Goal: Information Seeking & Learning: Learn about a topic

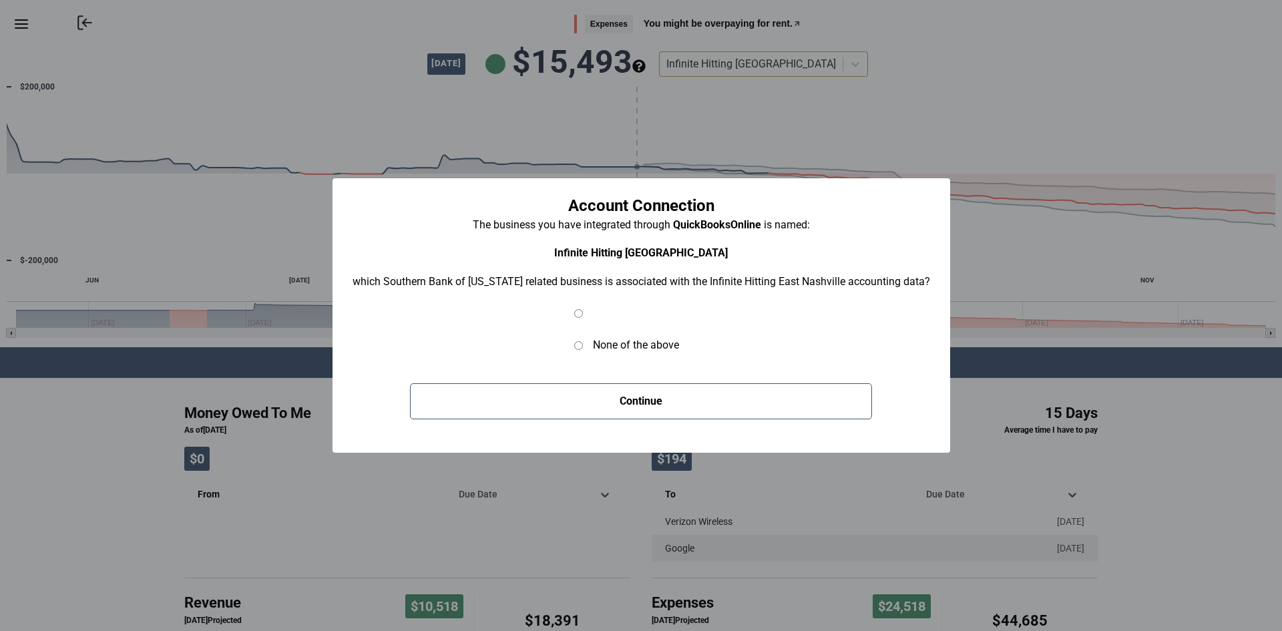
click at [577, 312] on input "radio" at bounding box center [578, 313] width 9 height 9
radio input "true"
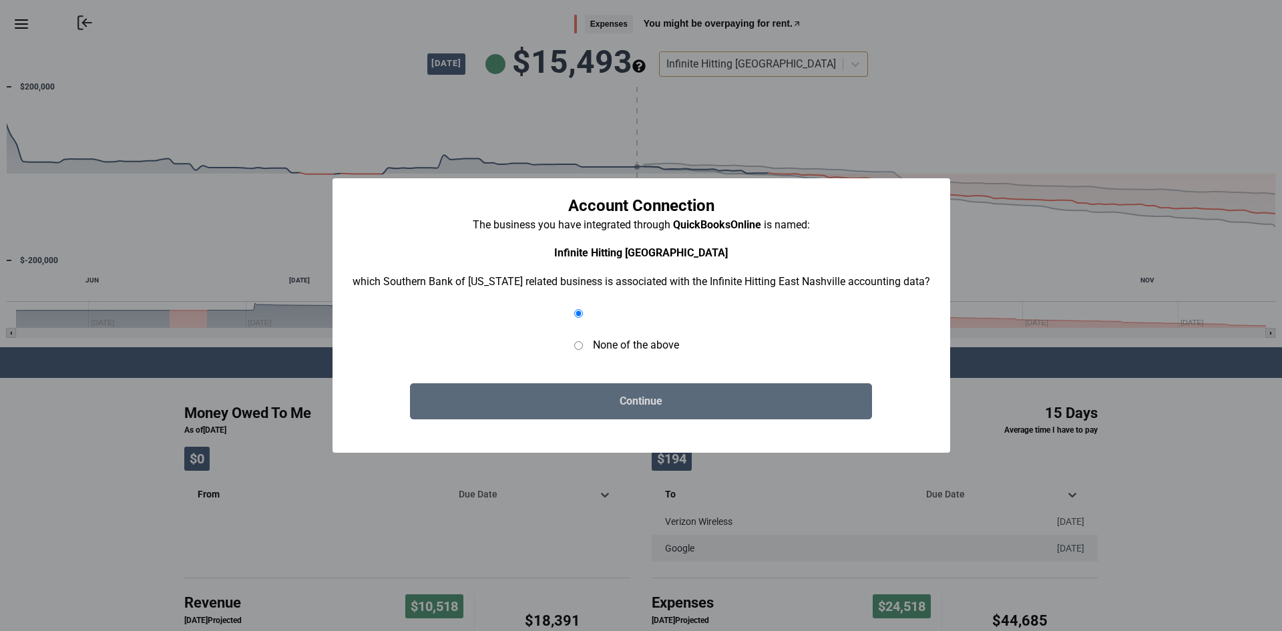
click at [551, 394] on button "Continue" at bounding box center [641, 401] width 462 height 36
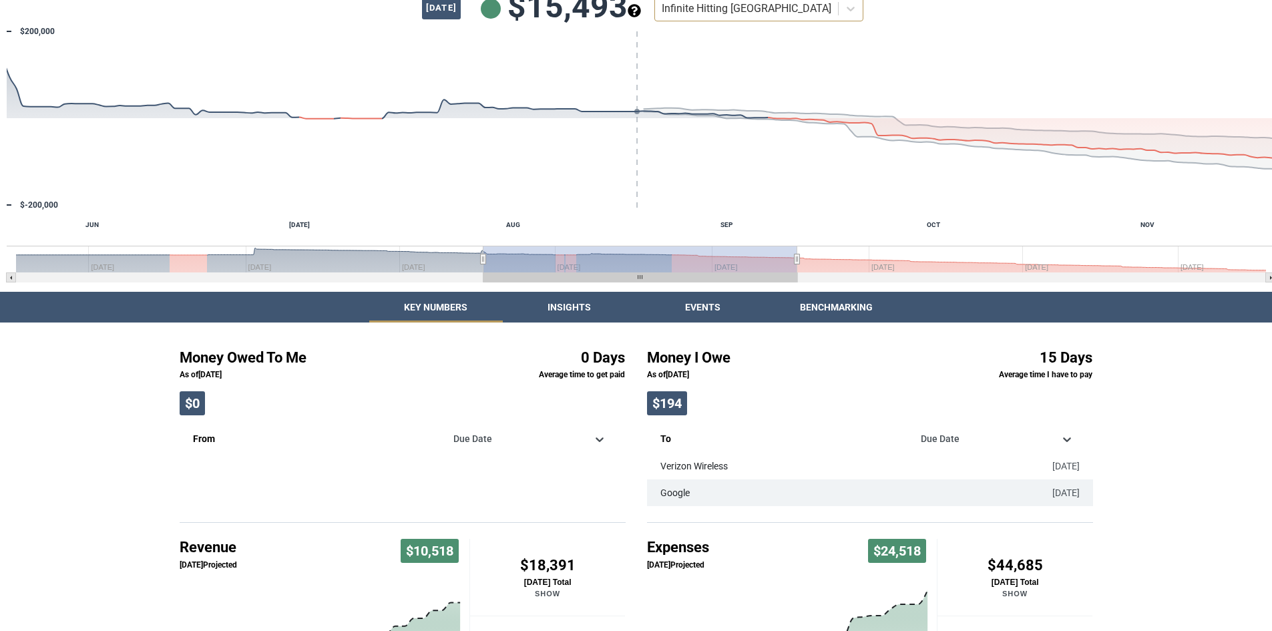
scroll to position [55, 0]
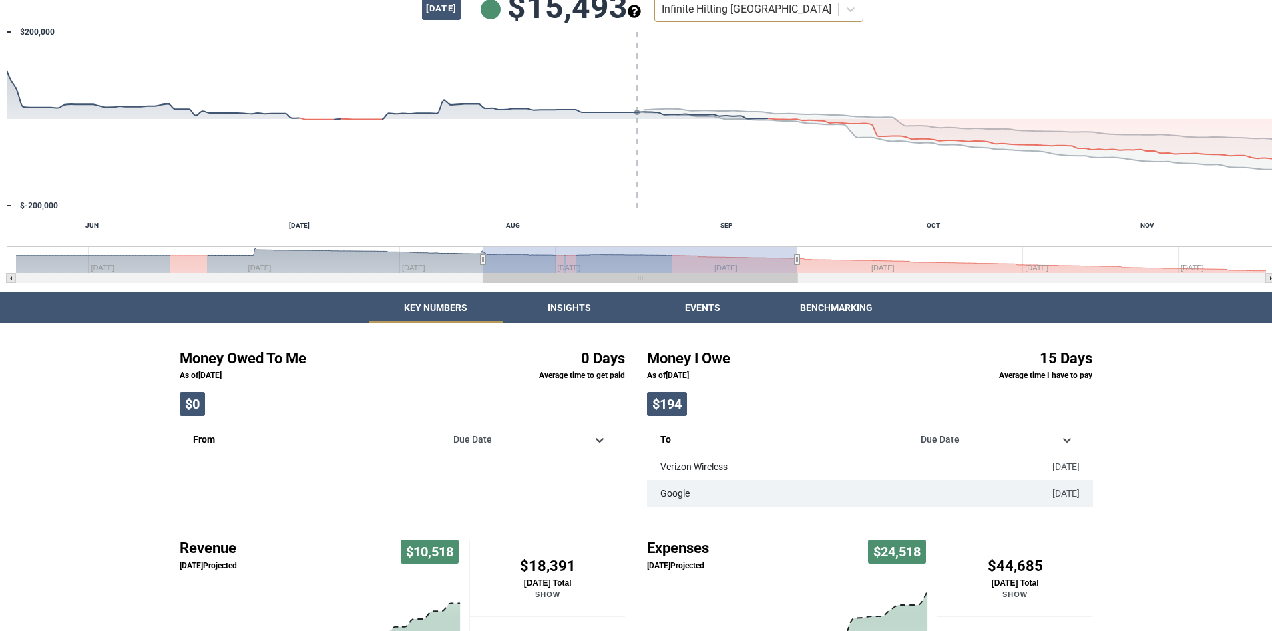
click at [564, 308] on div "Return to Online Banking Expenses You might be overpaying for rent. [DATE] $15,…" at bounding box center [636, 421] width 1272 height 952
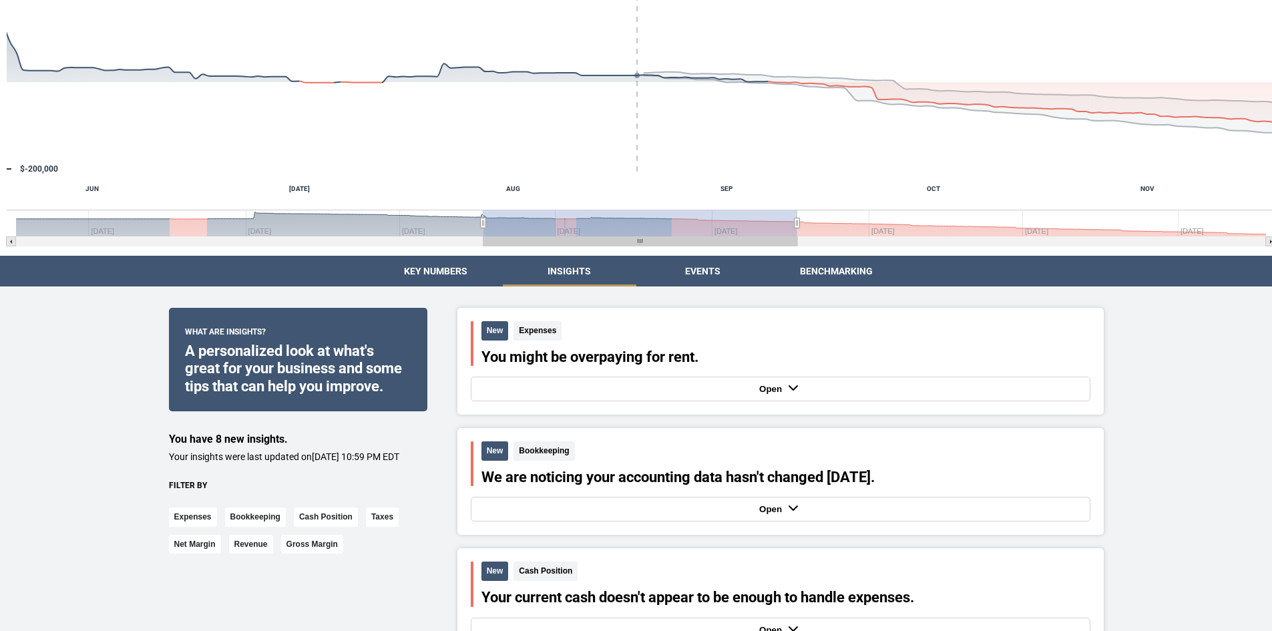
scroll to position [200, 0]
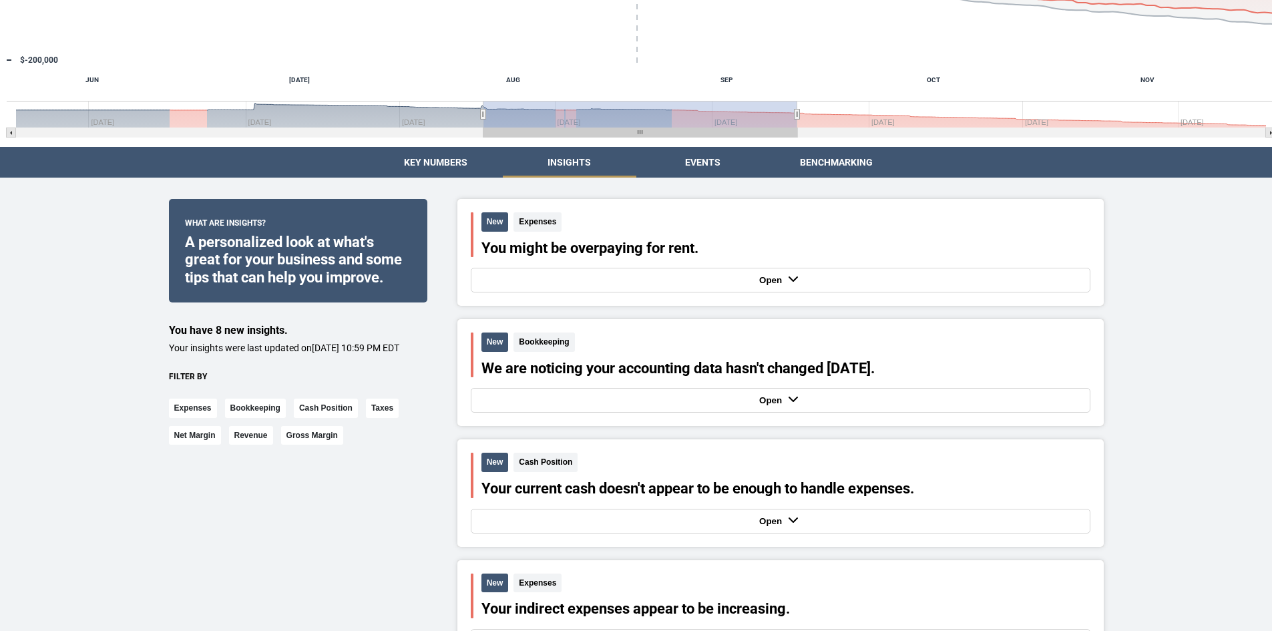
click at [748, 414] on div "New Bookkeeping We are noticing your accounting data hasn't changed [DATE]. Open" at bounding box center [780, 372] width 646 height 107
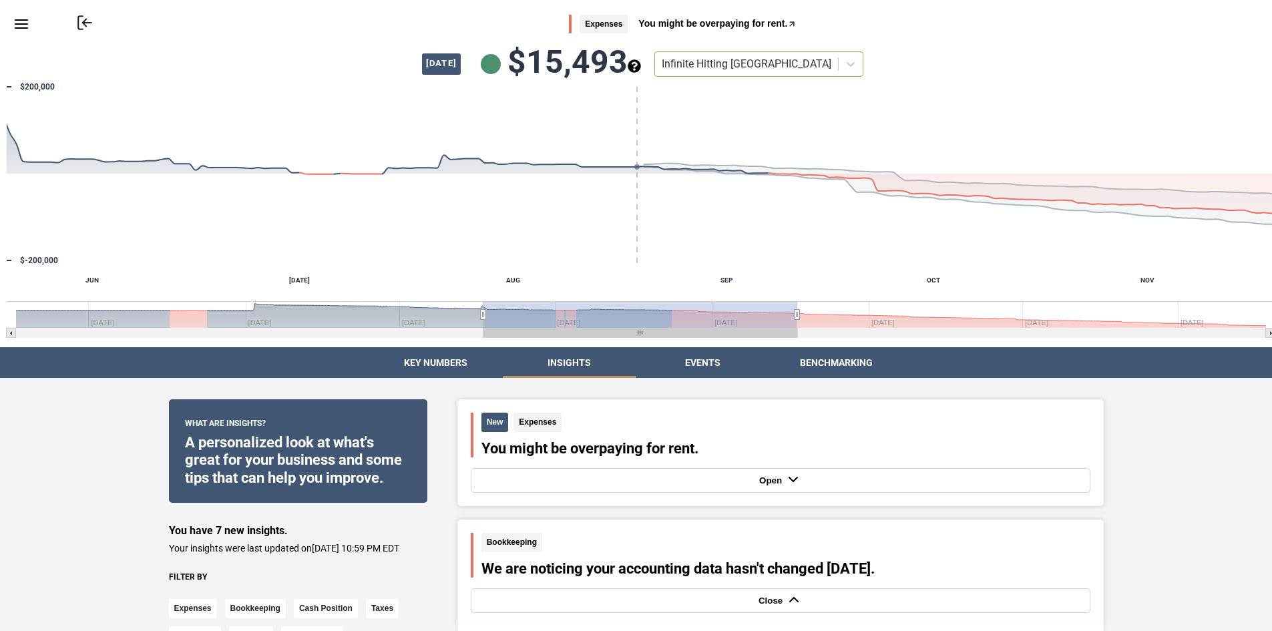
click at [686, 360] on button "Events" at bounding box center [703, 362] width 134 height 31
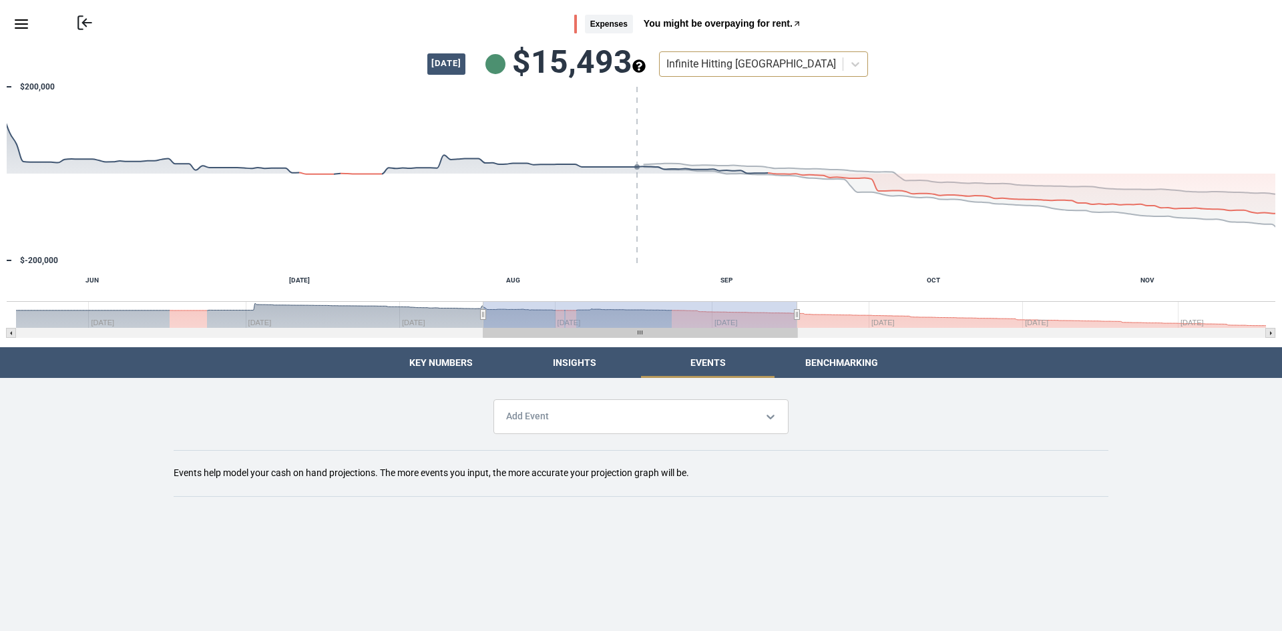
click at [813, 366] on button "Benchmarking" at bounding box center [842, 362] width 134 height 31
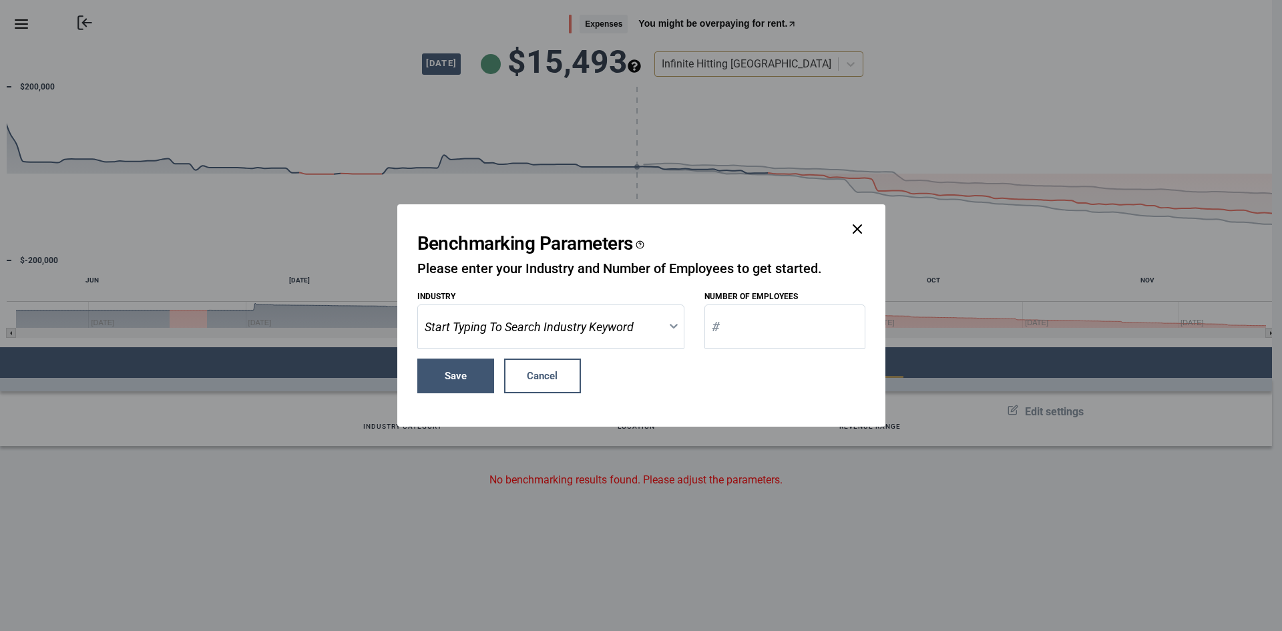
click at [860, 232] on line "close dialog" at bounding box center [857, 229] width 8 height 8
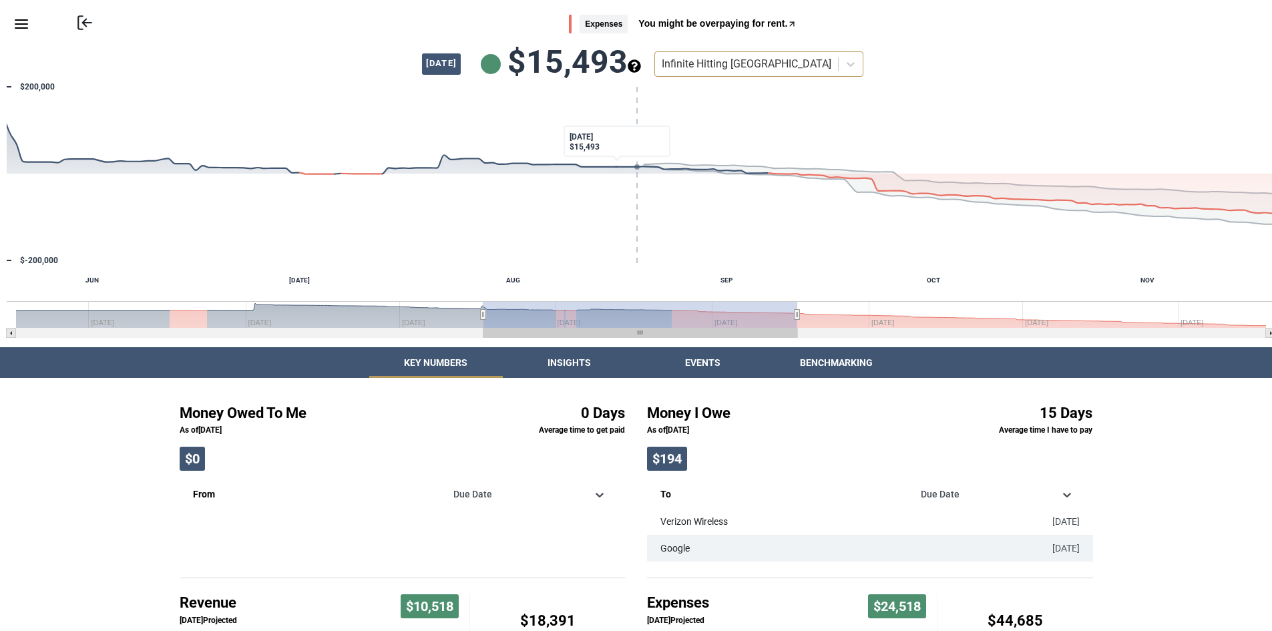
scroll to position [200, 0]
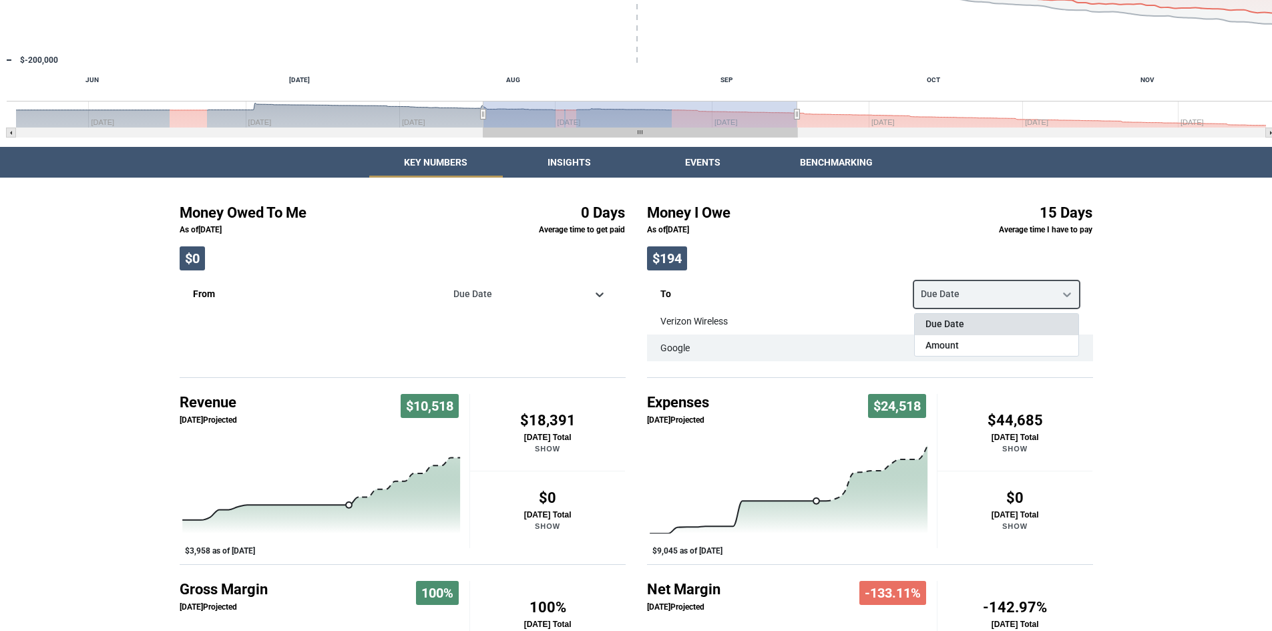
click at [1069, 292] on icon at bounding box center [1066, 294] width 13 height 13
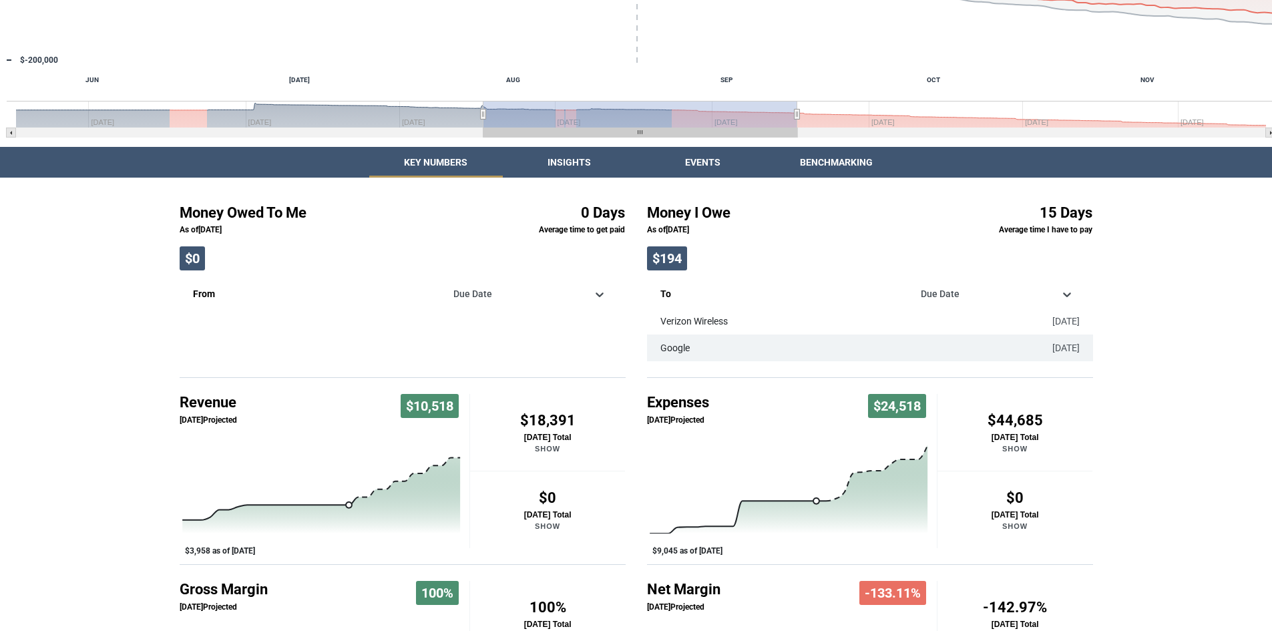
click at [993, 253] on div "15 Days Average time I have to pay" at bounding box center [1015, 237] width 156 height 87
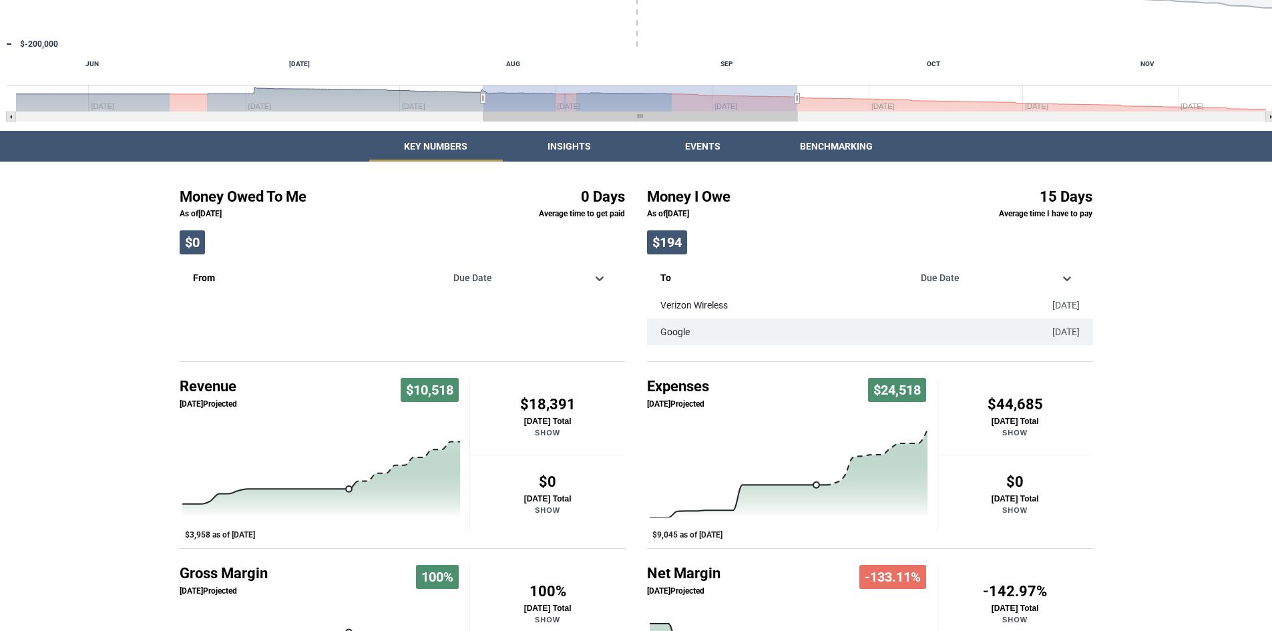
scroll to position [322, 0]
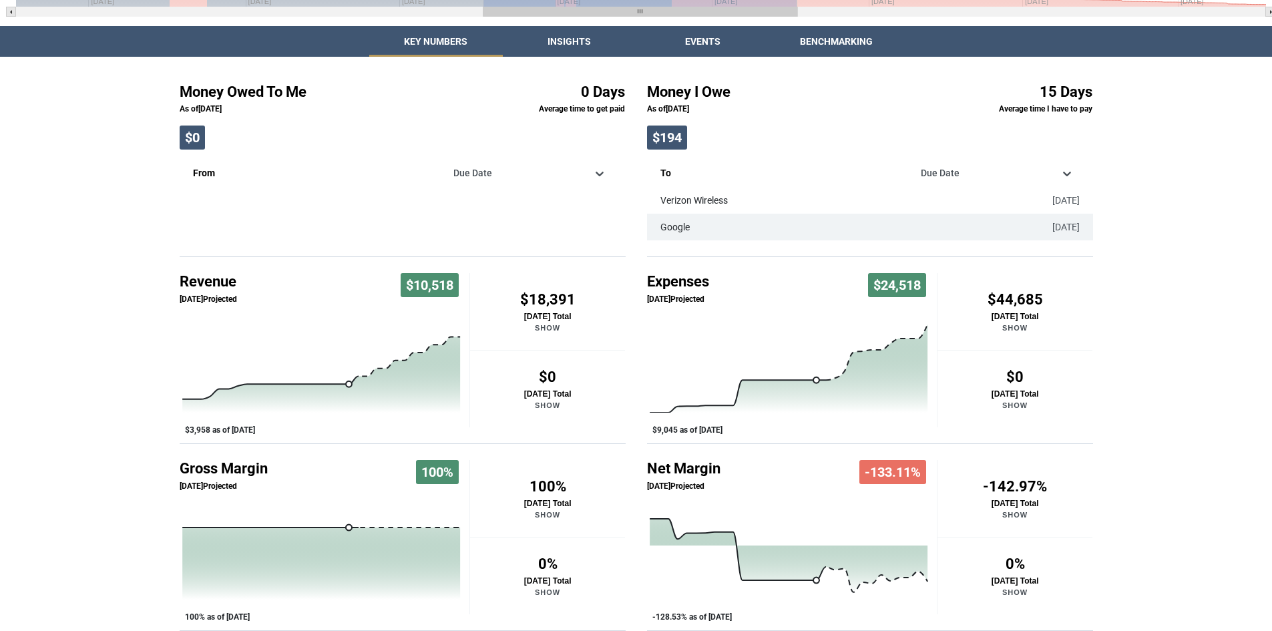
click at [853, 356] on icon "Past/Projected Data, series 1 of 3 with 0 data points." at bounding box center [789, 369] width 278 height 88
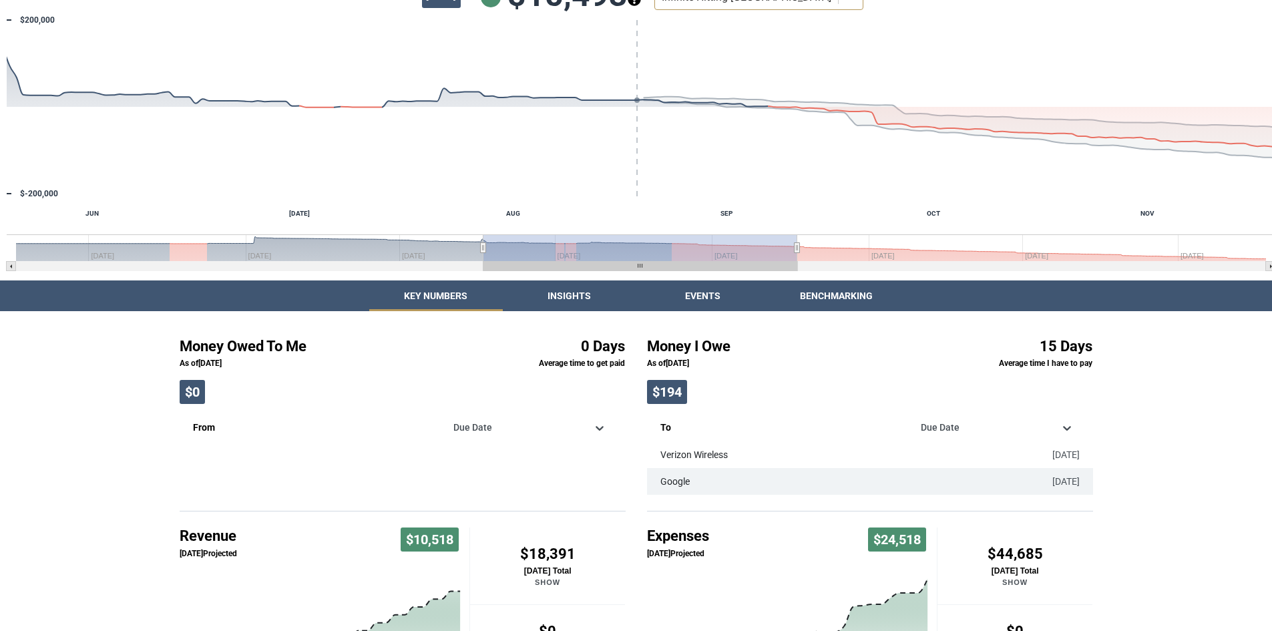
scroll to position [0, 0]
